Goal: Task Accomplishment & Management: Use online tool/utility

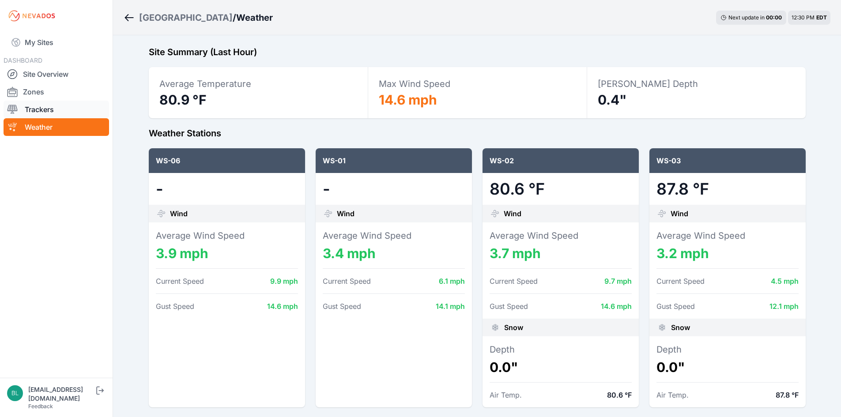
scroll to position [574, 0]
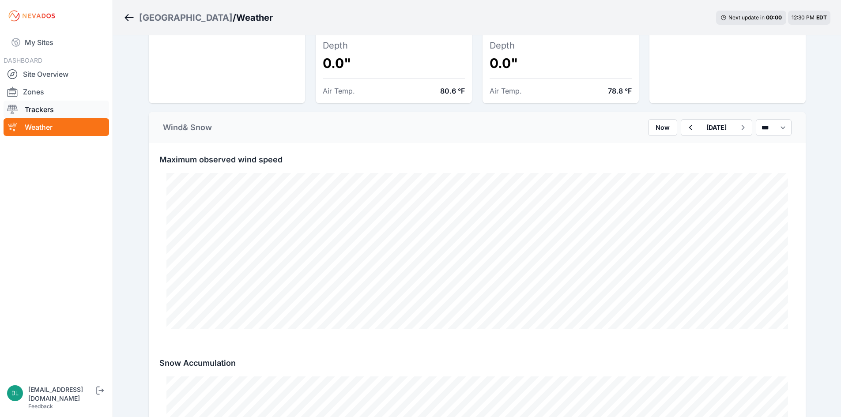
click at [58, 110] on link "Trackers" at bounding box center [57, 110] width 106 height 18
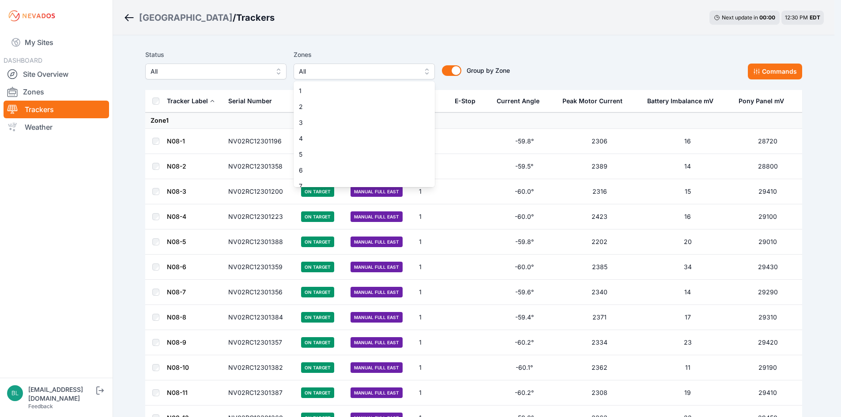
click at [349, 69] on span "All" at bounding box center [358, 71] width 118 height 11
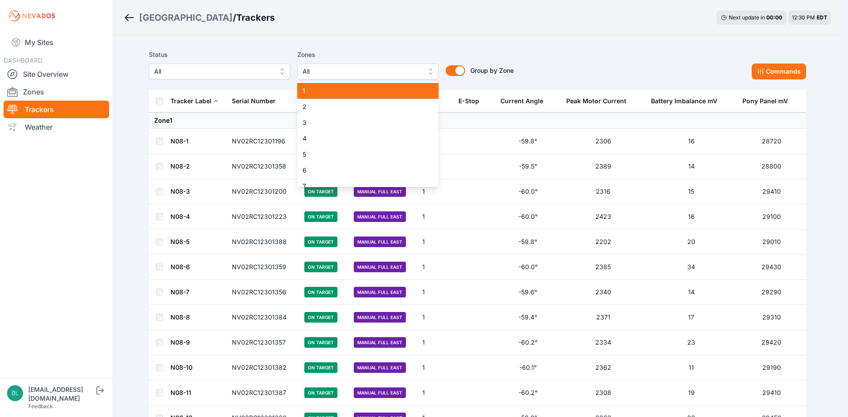
click at [339, 91] on span "1" at bounding box center [362, 91] width 120 height 9
click at [333, 109] on span "2" at bounding box center [362, 106] width 120 height 9
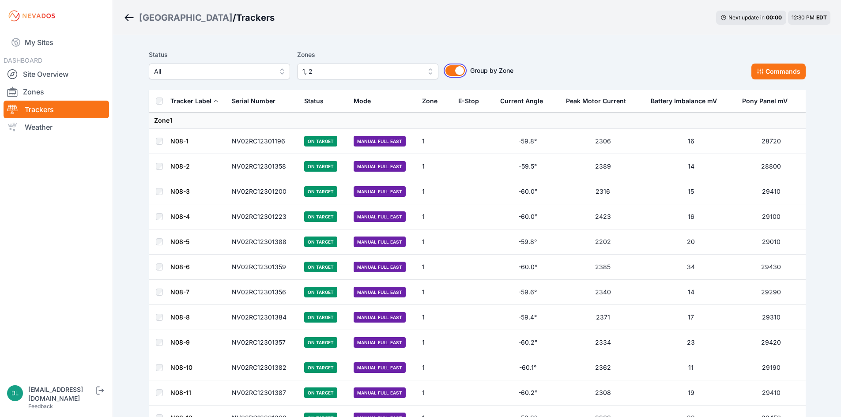
click at [457, 69] on button "Group by Zone" at bounding box center [455, 70] width 19 height 11
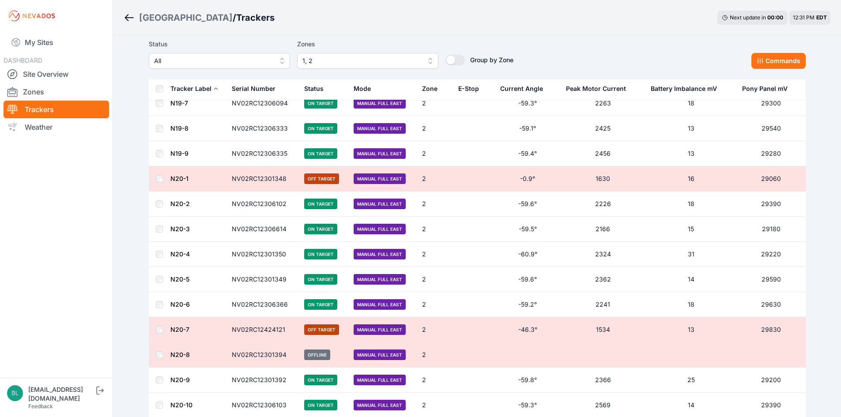
scroll to position [4831, 0]
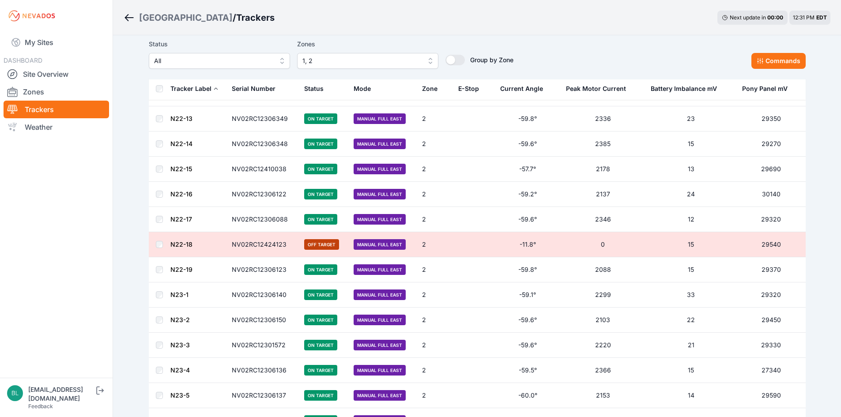
scroll to position [4894, 0]
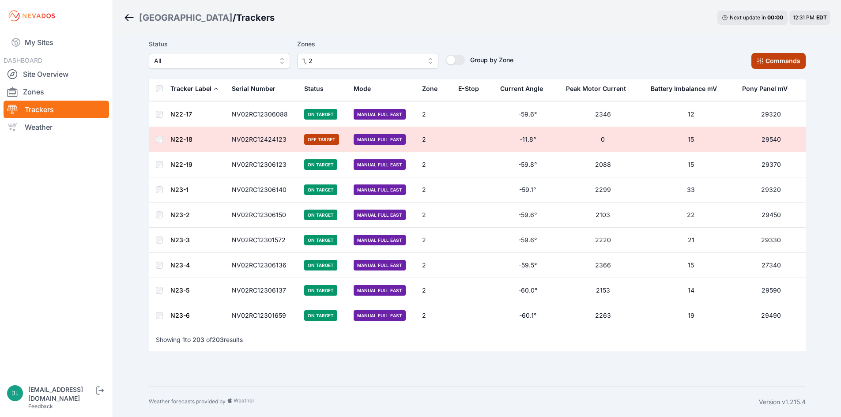
click at [779, 61] on button "Commands" at bounding box center [779, 61] width 54 height 16
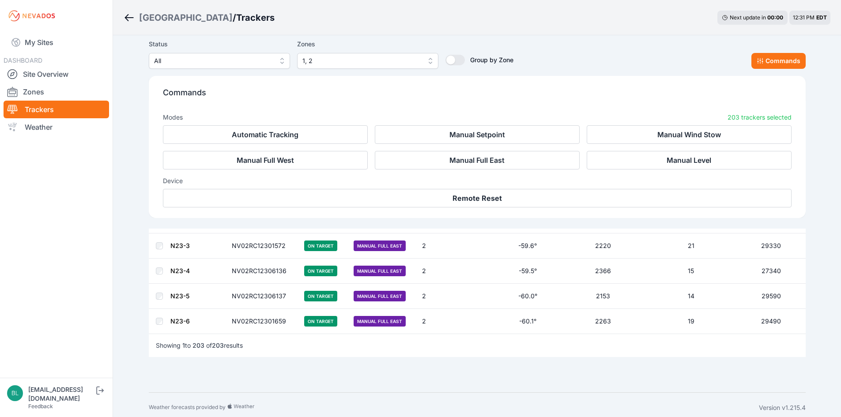
scroll to position [5043, 0]
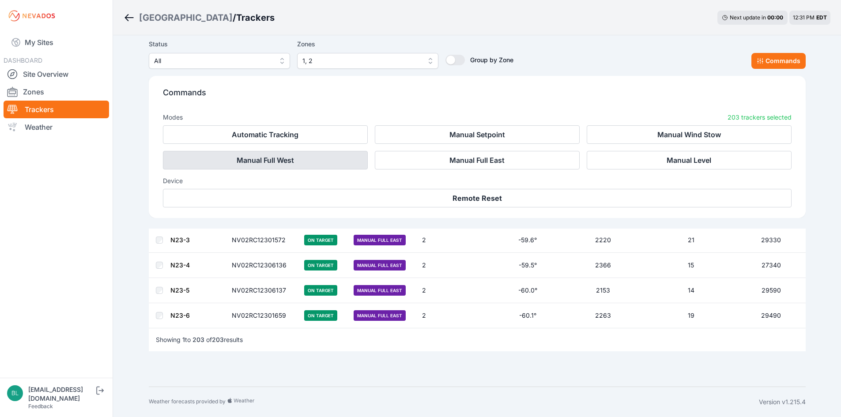
click at [332, 165] on button "Manual Full West" at bounding box center [265, 160] width 205 height 19
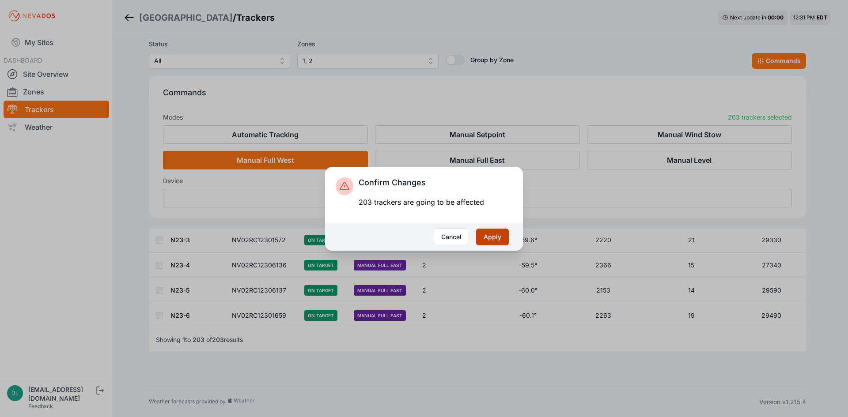
click at [496, 231] on button "Apply" at bounding box center [492, 237] width 33 height 17
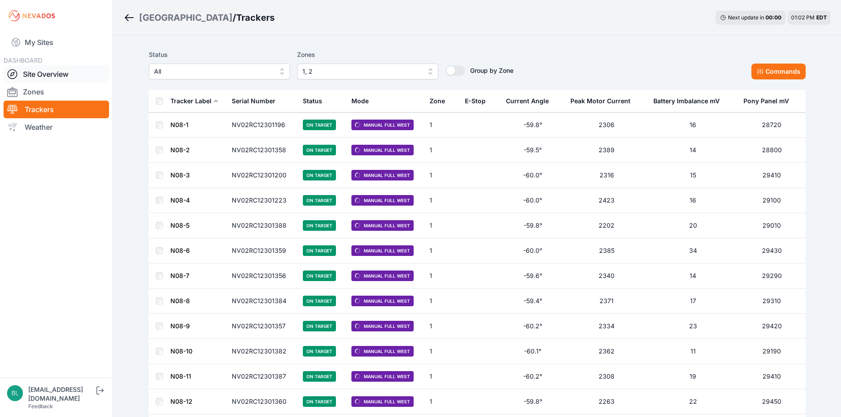
click at [74, 76] on link "Site Overview" at bounding box center [57, 74] width 106 height 18
